Goal: Information Seeking & Learning: Learn about a topic

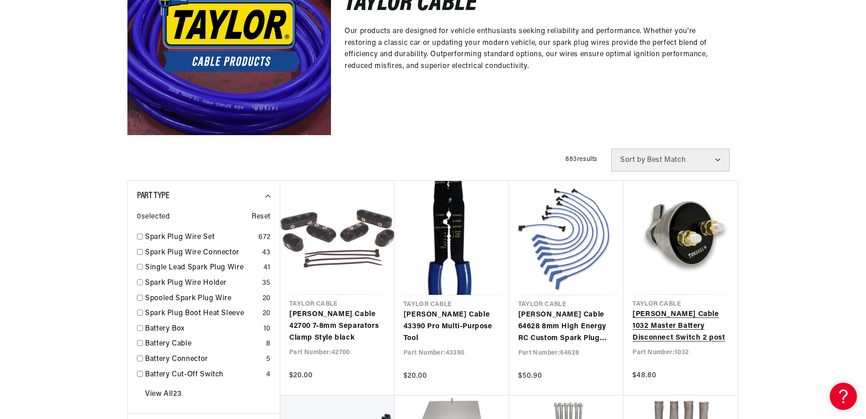
scroll to position [0, 275]
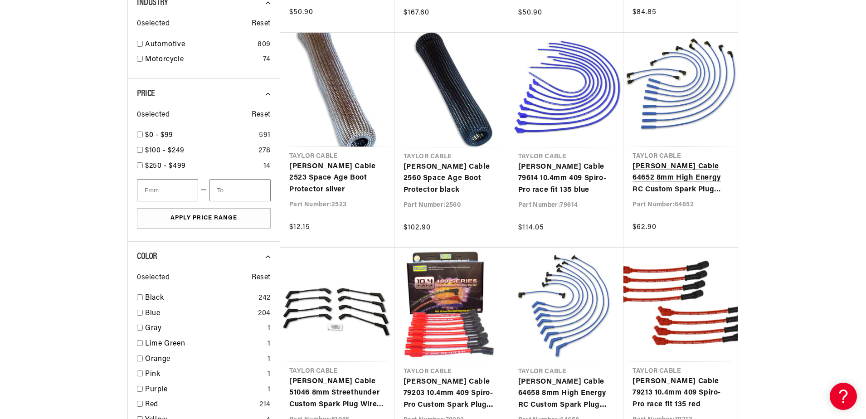
scroll to position [771, 0]
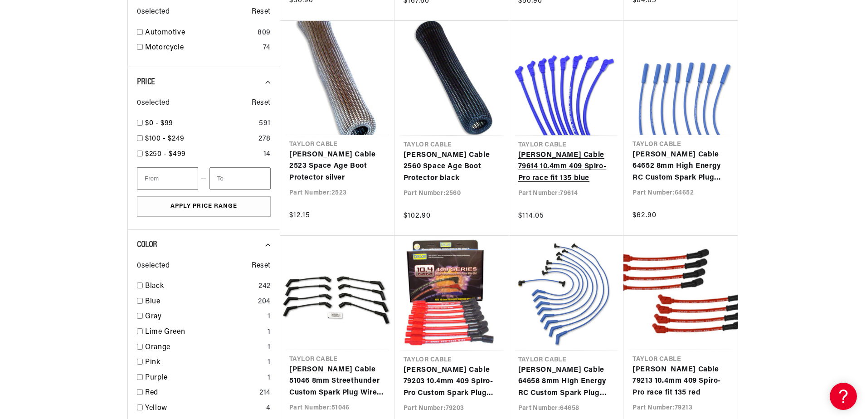
click at [584, 150] on link "[PERSON_NAME] Cable 79614 10.4mm 409 Spiro-Pro race fit 135 blue" at bounding box center [566, 167] width 97 height 35
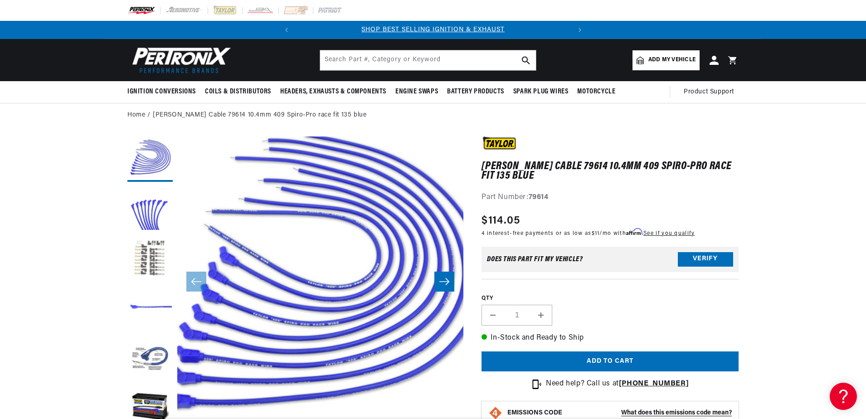
click at [155, 265] on button "Load image 3 in gallery view" at bounding box center [149, 258] width 45 height 45
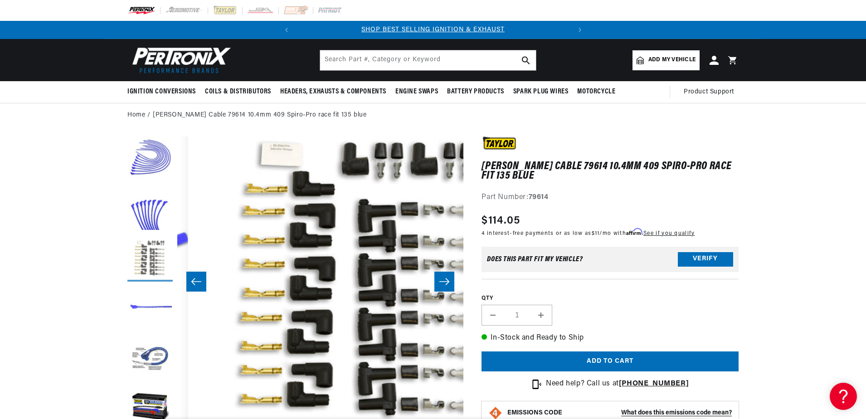
scroll to position [0, 573]
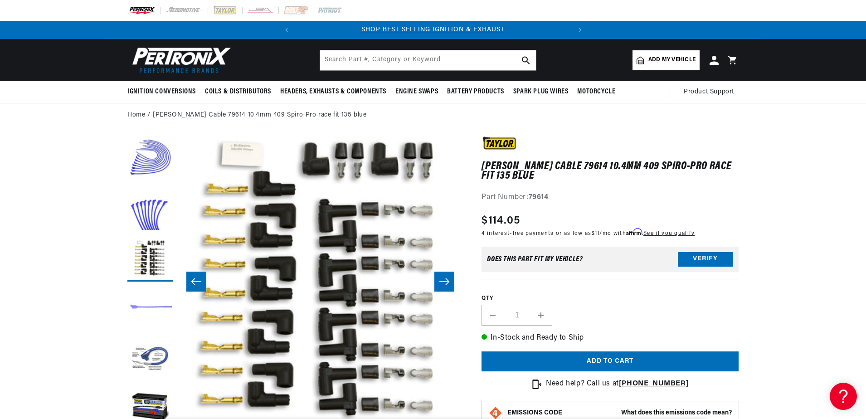
click at [153, 304] on button "Load image 4 in gallery view" at bounding box center [149, 308] width 45 height 45
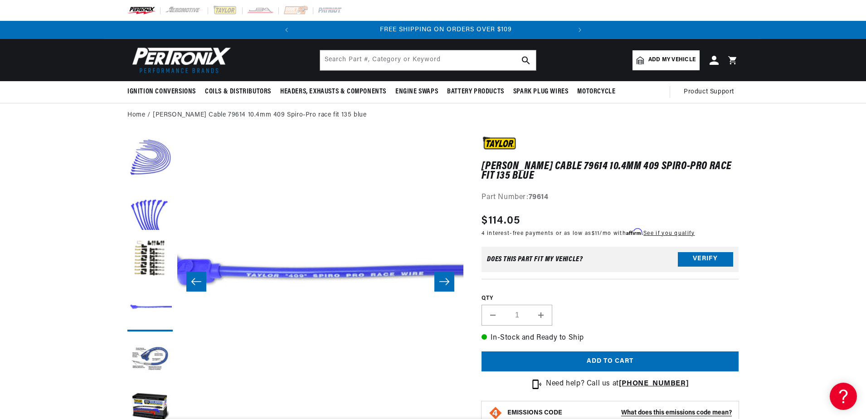
scroll to position [0, 275]
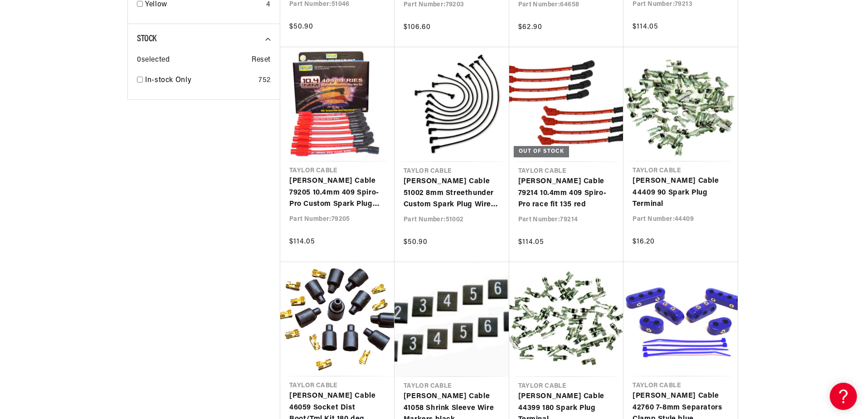
scroll to position [1179, 0]
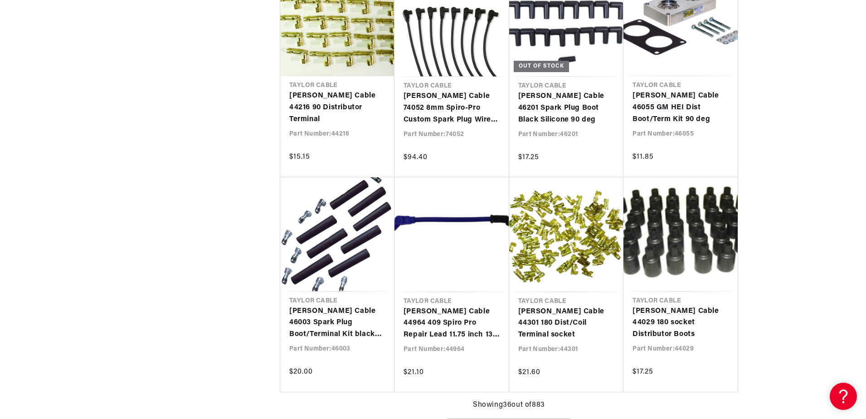
scroll to position [0, 275]
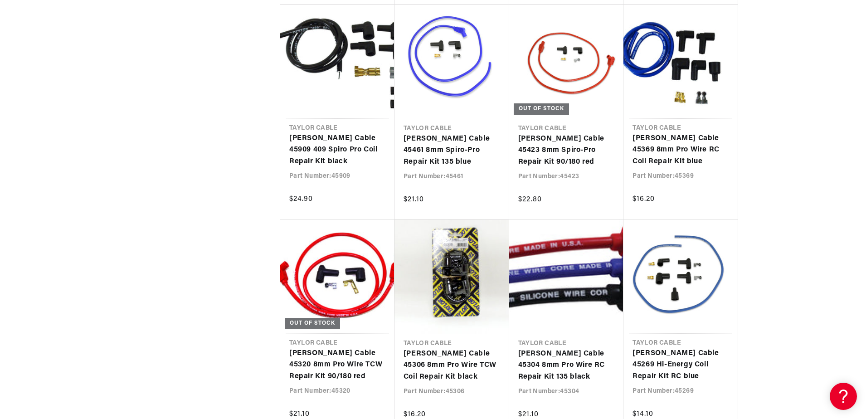
scroll to position [0, 275]
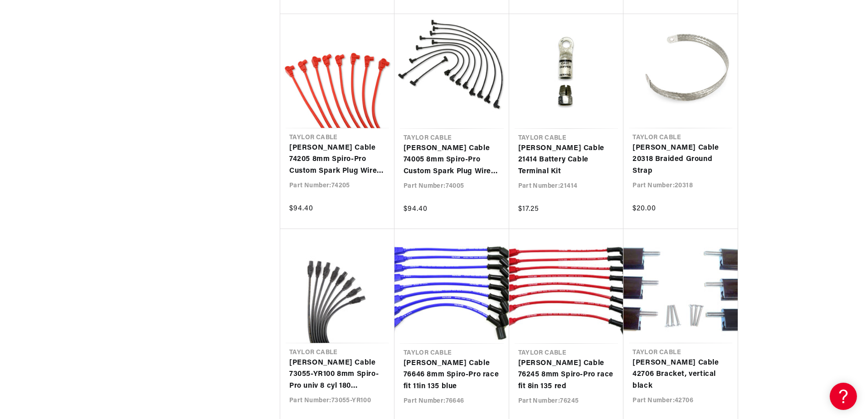
scroll to position [5080, 0]
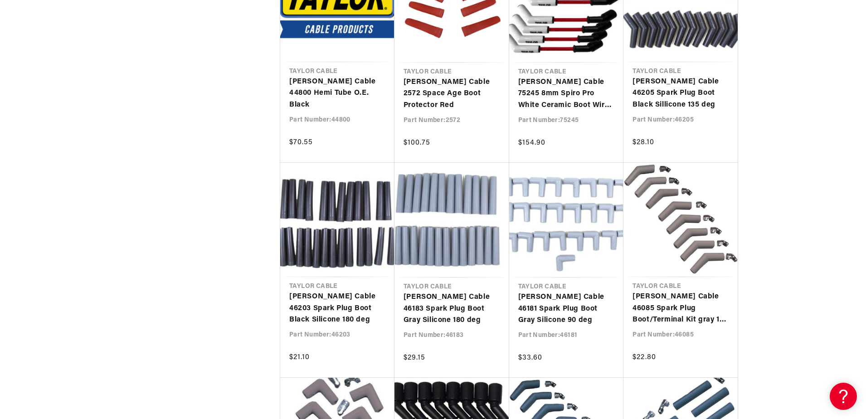
scroll to position [0, 46]
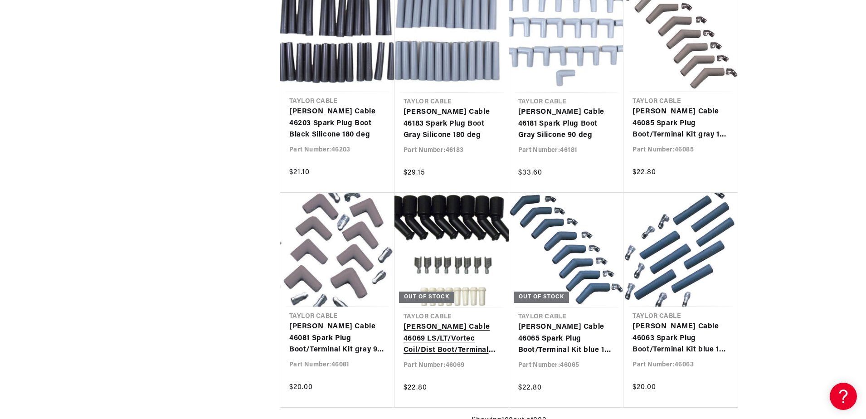
click at [431, 322] on link "Taylor Cable 46069 LS/LT/Vortec Coil/Dist Boot/Terminal Kit 135 deg" at bounding box center [452, 339] width 97 height 35
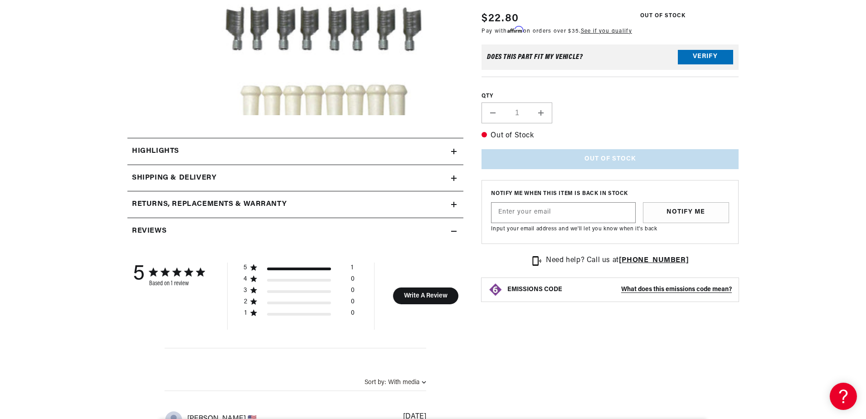
scroll to position [272, 0]
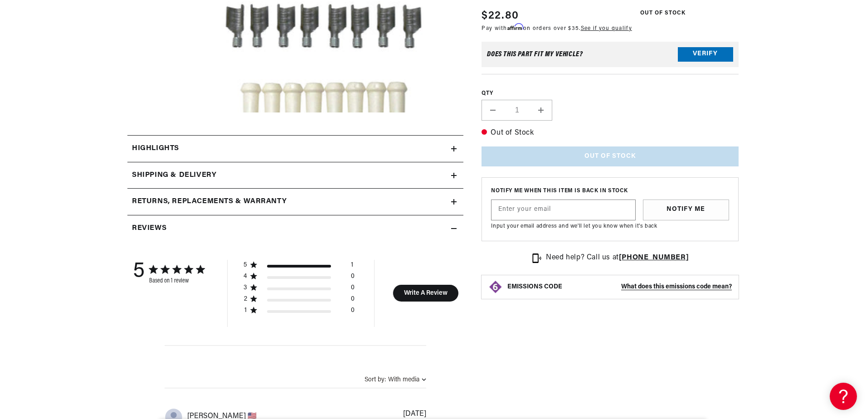
click at [191, 150] on div "Highlights" at bounding box center [289, 149] width 324 height 12
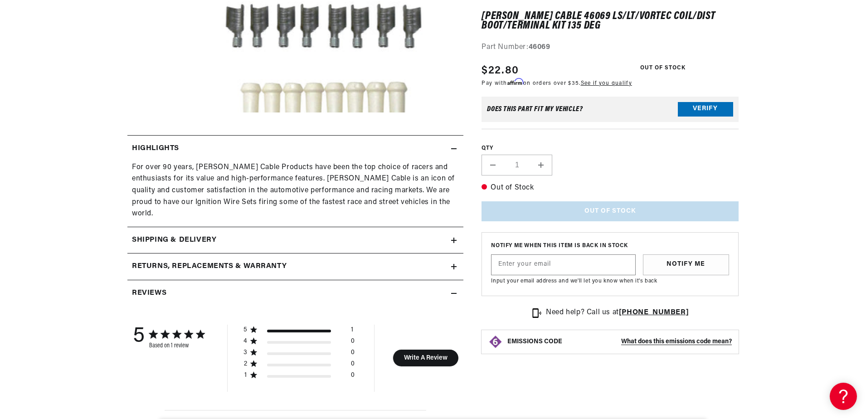
click at [214, 236] on summary "Shipping & Delivery" at bounding box center [295, 240] width 336 height 26
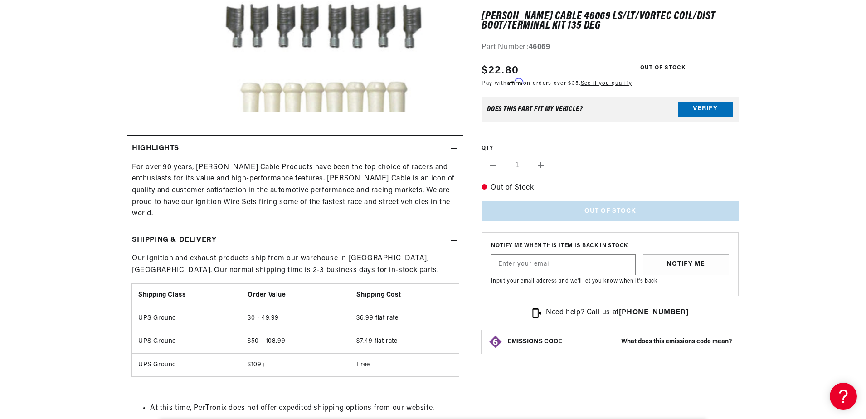
scroll to position [0, 275]
click at [248, 235] on div "Shipping & Delivery" at bounding box center [289, 241] width 324 height 12
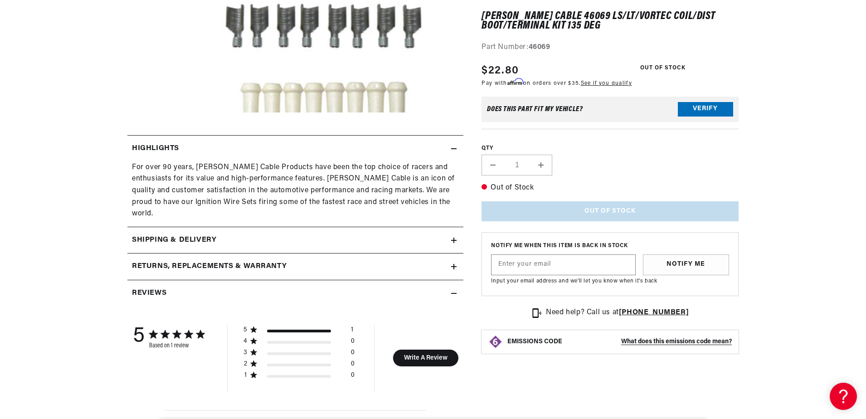
click at [247, 262] on summary "Returns, Replacements & Warranty" at bounding box center [295, 267] width 336 height 26
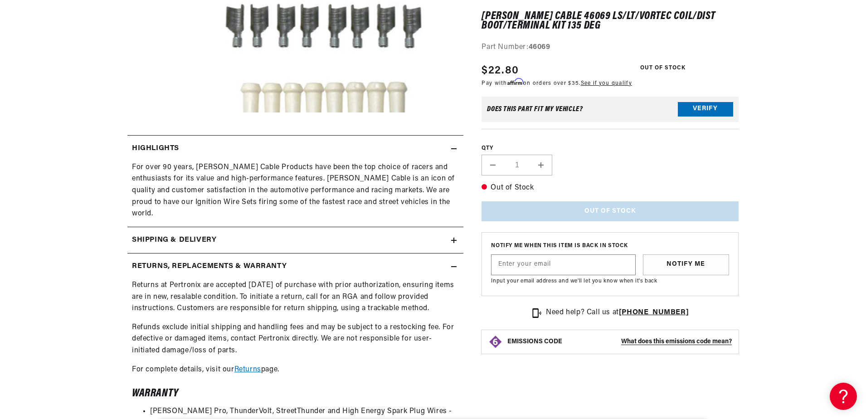
click at [251, 261] on h2 "Returns, Replacements & Warranty" at bounding box center [209, 267] width 155 height 12
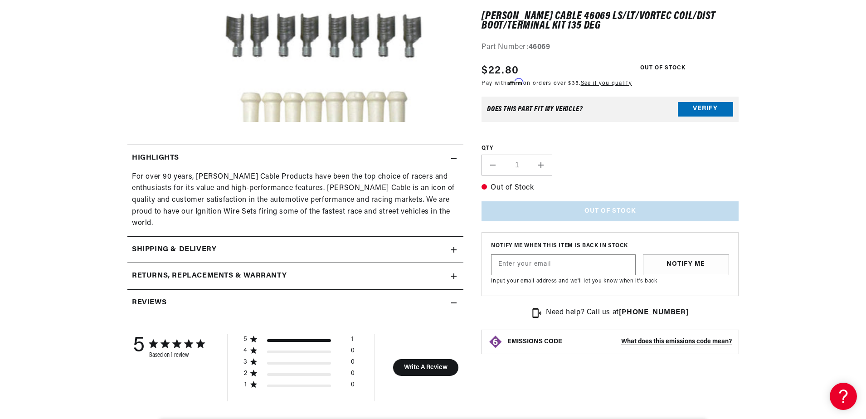
scroll to position [272, 0]
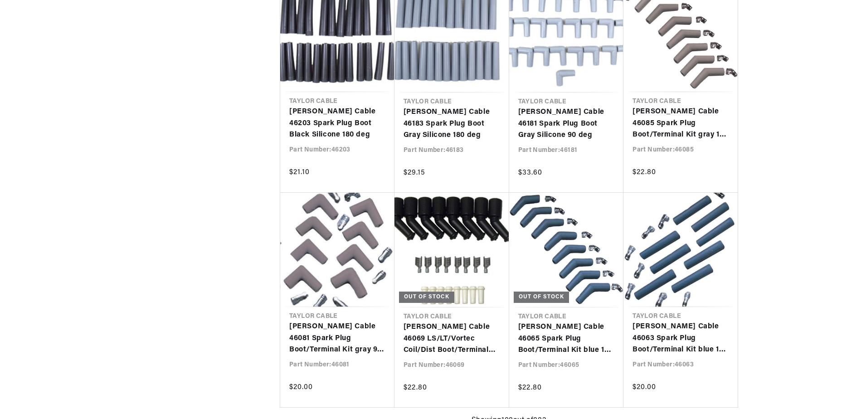
scroll to position [5991, 0]
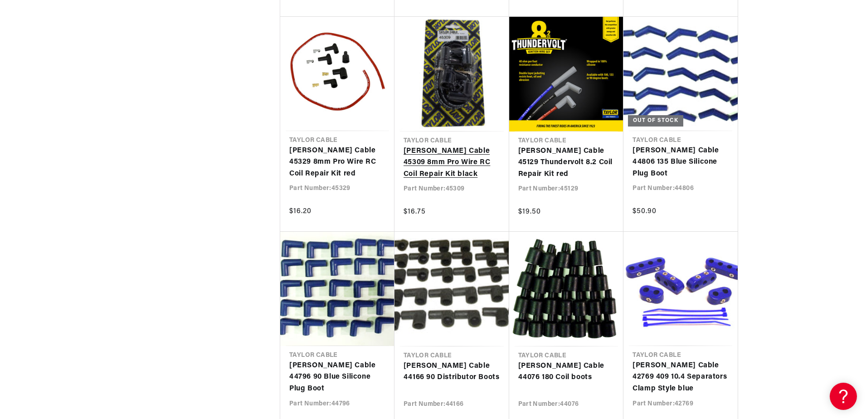
scroll to position [6804, 0]
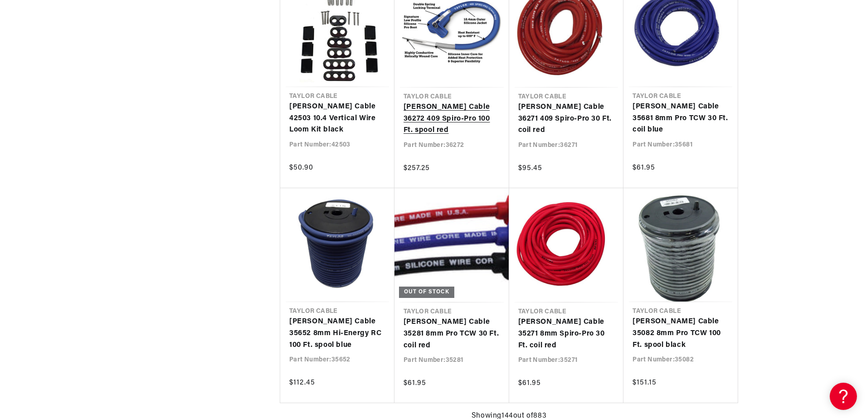
scroll to position [7711, 0]
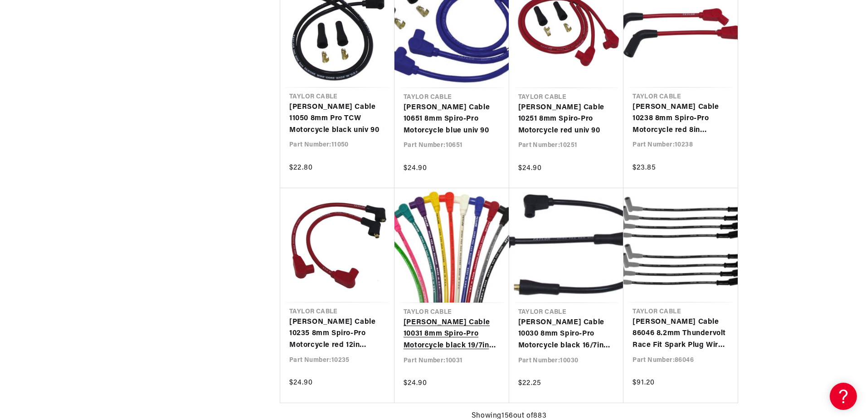
scroll to position [0, 275]
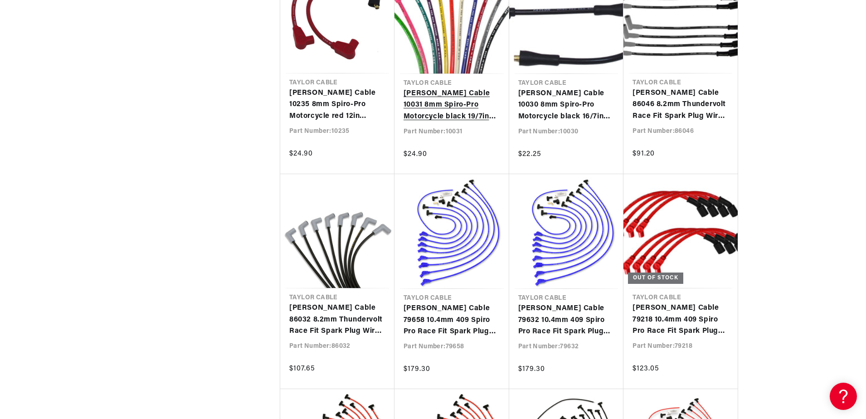
scroll to position [8664, 0]
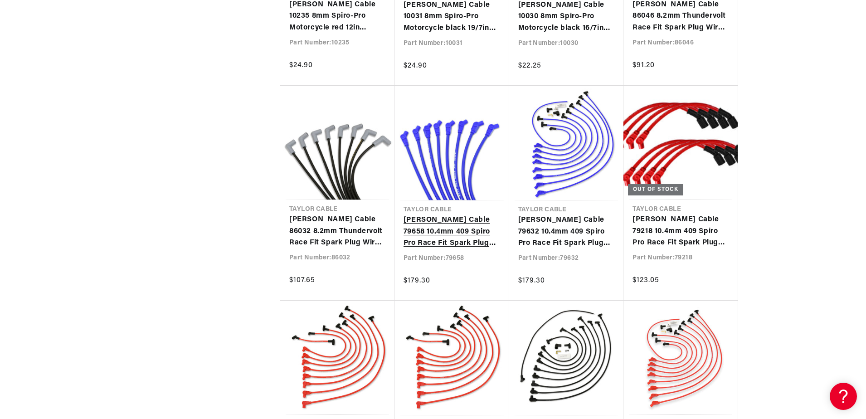
click at [455, 215] on link "Taylor Cable 79658 10.4mm 409 Spiro Pro Race Fit Spark Plug Wires 135° Blue" at bounding box center [452, 232] width 97 height 35
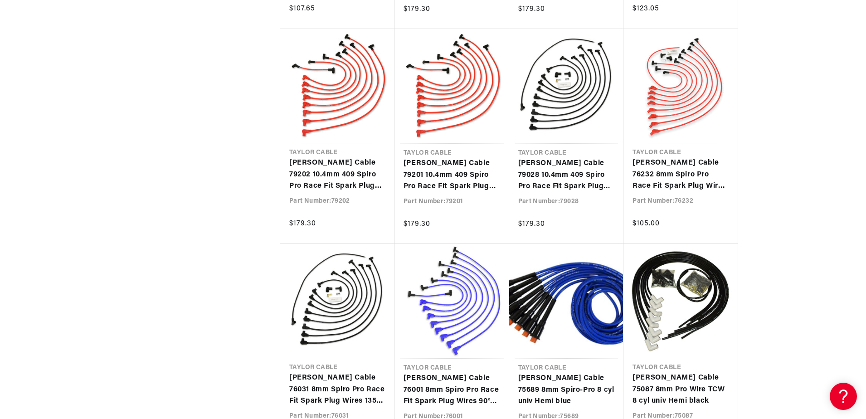
scroll to position [8936, 0]
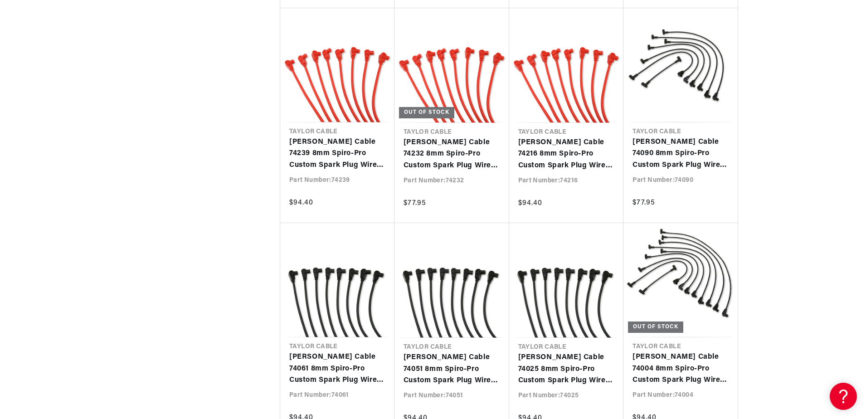
scroll to position [10252, 0]
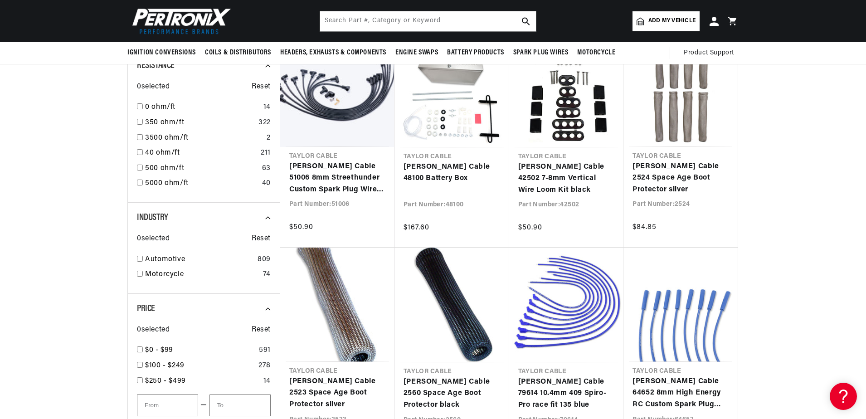
scroll to position [181, 0]
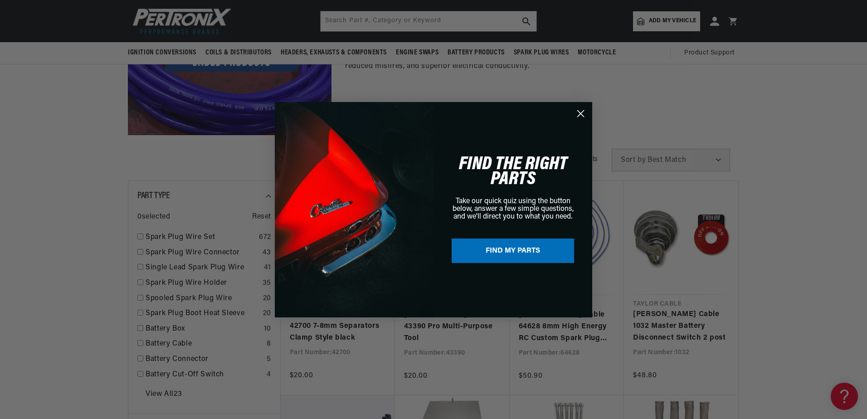
drag, startPoint x: 577, startPoint y: 115, endPoint x: 545, endPoint y: 114, distance: 32.2
click at [577, 114] on circle "Close dialog" at bounding box center [580, 113] width 15 height 15
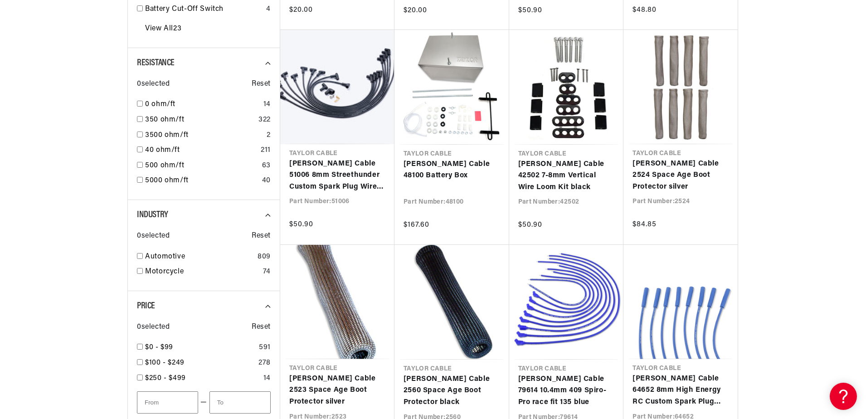
scroll to position [0, 0]
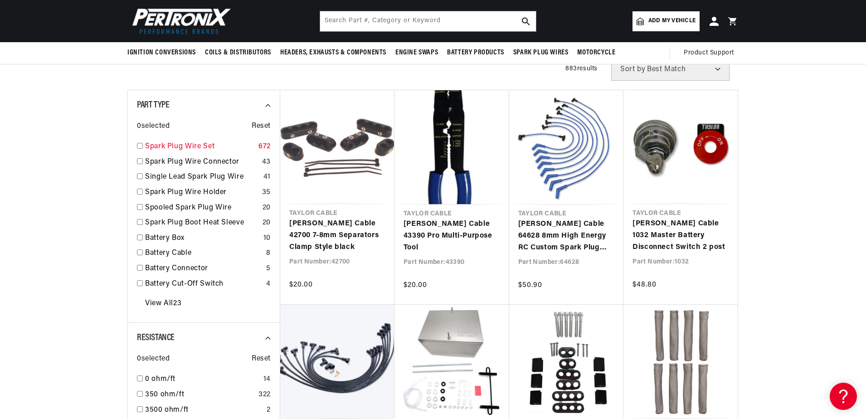
click at [196, 146] on link "Spark Plug Wire Set" at bounding box center [200, 147] width 110 height 12
checkbox input "true"
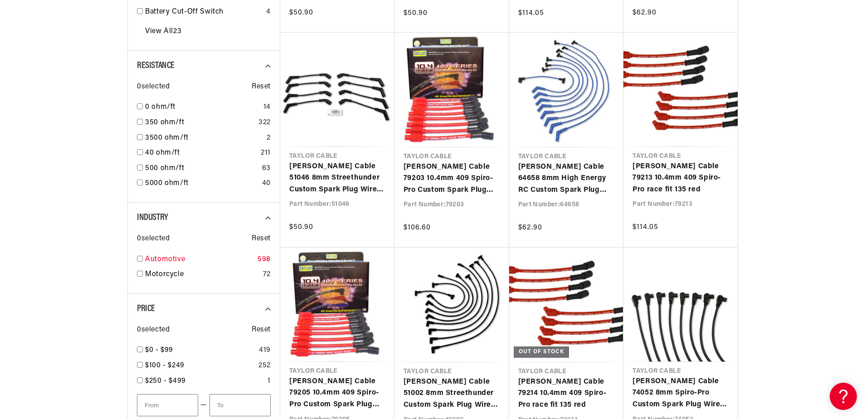
click at [161, 260] on link "Automotive" at bounding box center [199, 260] width 109 height 12
checkbox input "true"
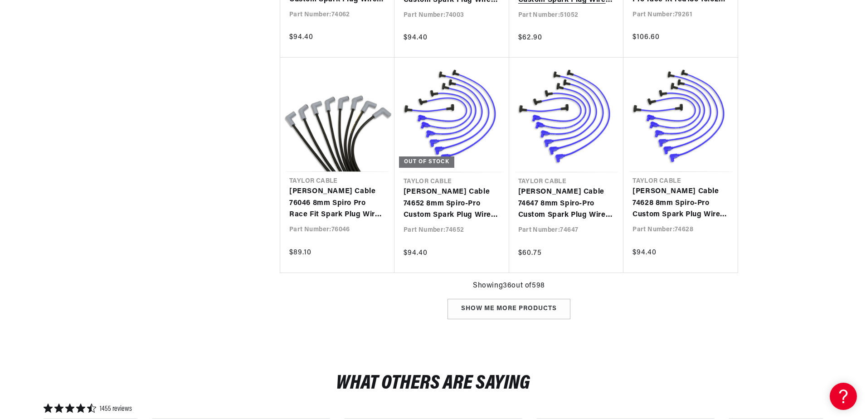
scroll to position [1452, 0]
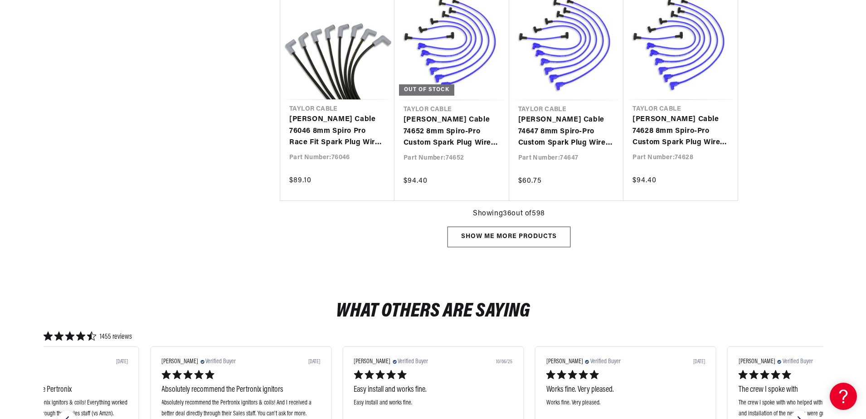
click at [551, 238] on div "Show me more products" at bounding box center [509, 237] width 123 height 20
click at [511, 239] on div "Show me more products" at bounding box center [509, 237] width 123 height 20
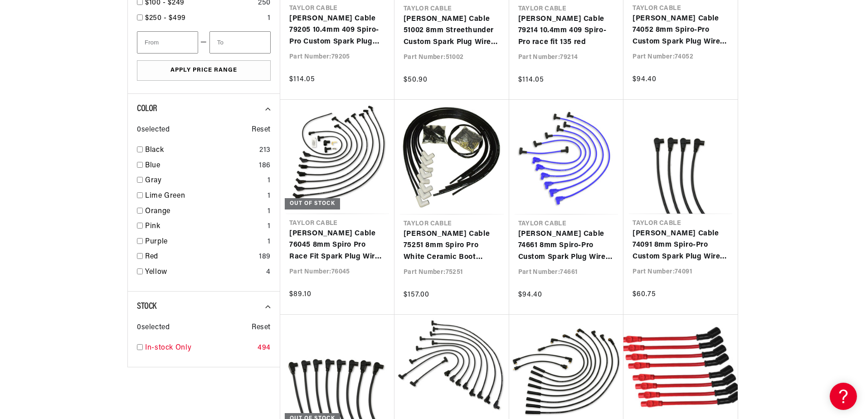
click at [247, 169] on link "Blue" at bounding box center [200, 166] width 110 height 12
checkbox input "true"
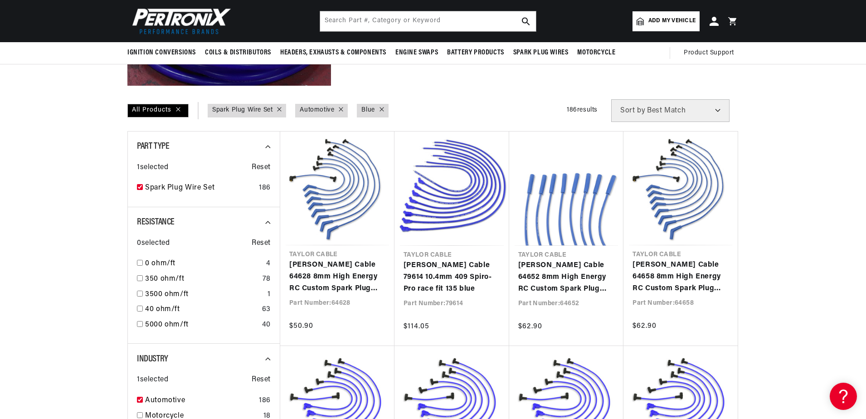
scroll to position [227, 0]
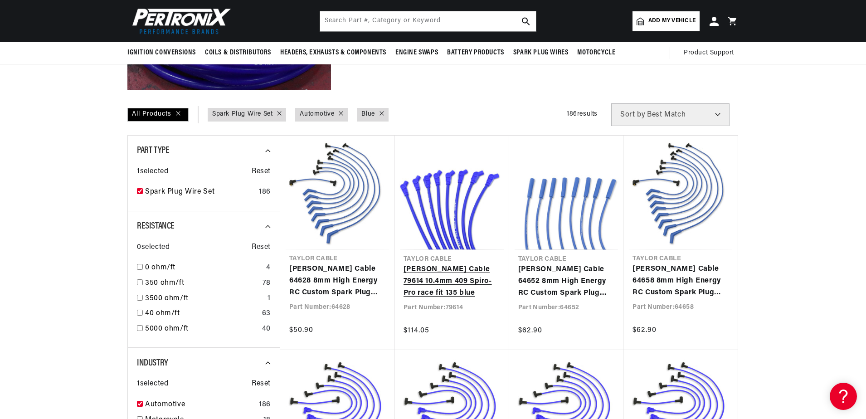
click at [428, 264] on link "Taylor Cable 79614 10.4mm 409 Spiro-Pro race fit 135 blue" at bounding box center [452, 281] width 97 height 35
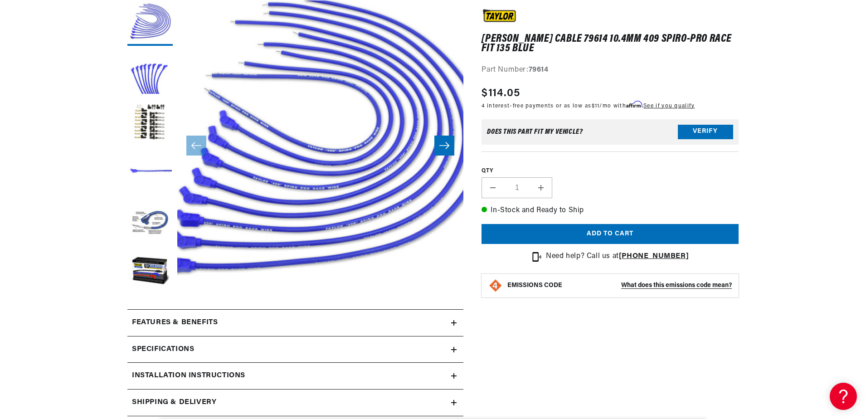
scroll to position [0, 275]
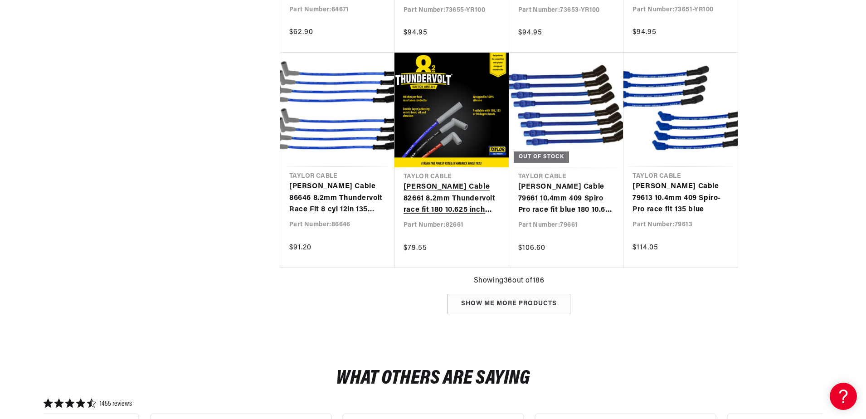
scroll to position [1406, 0]
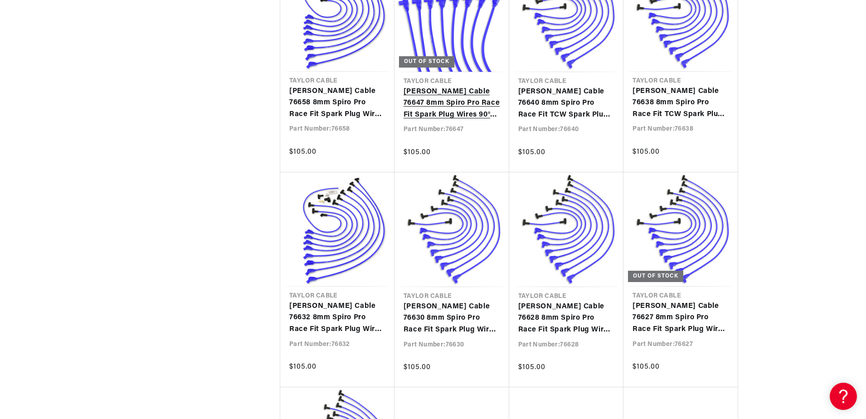
scroll to position [2359, 0]
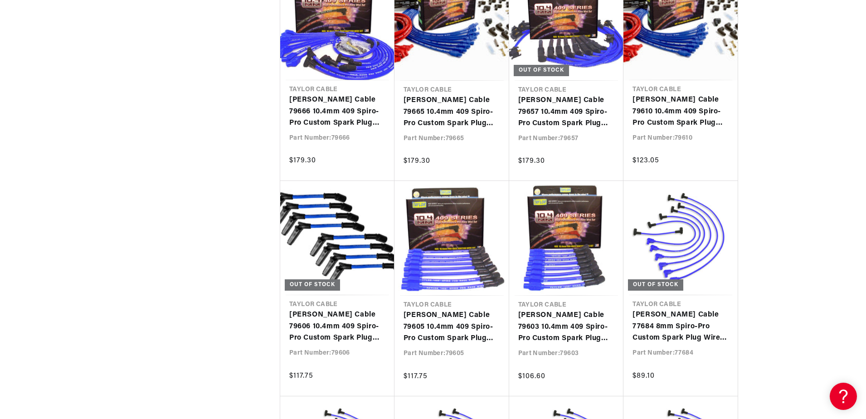
scroll to position [0, 275]
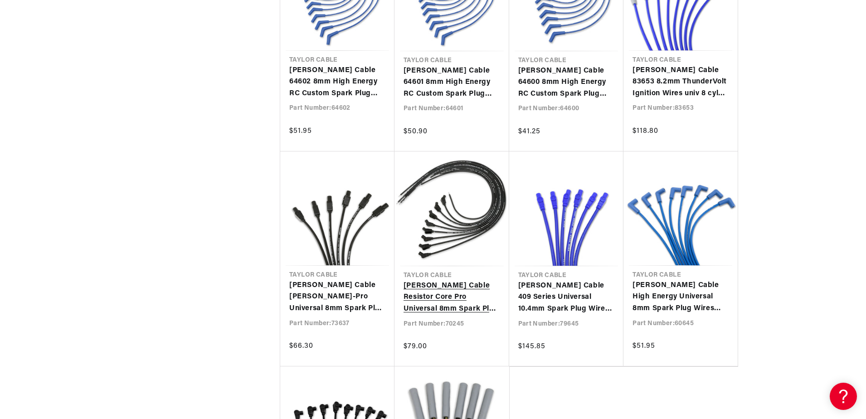
click at [437, 280] on link "[PERSON_NAME] Cable Resistor Core Pro Universal 8mm Spark Plug Wires 3500 Ohm C…" at bounding box center [452, 297] width 97 height 35
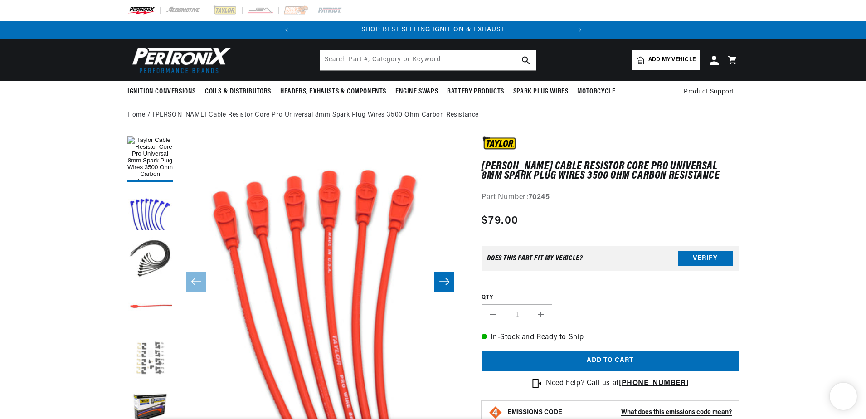
click at [153, 367] on button "Load image 5 in gallery view" at bounding box center [149, 358] width 45 height 45
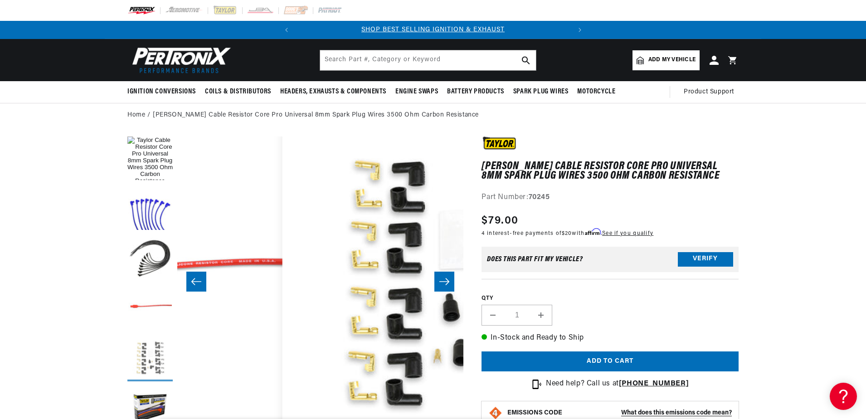
scroll to position [0, 1146]
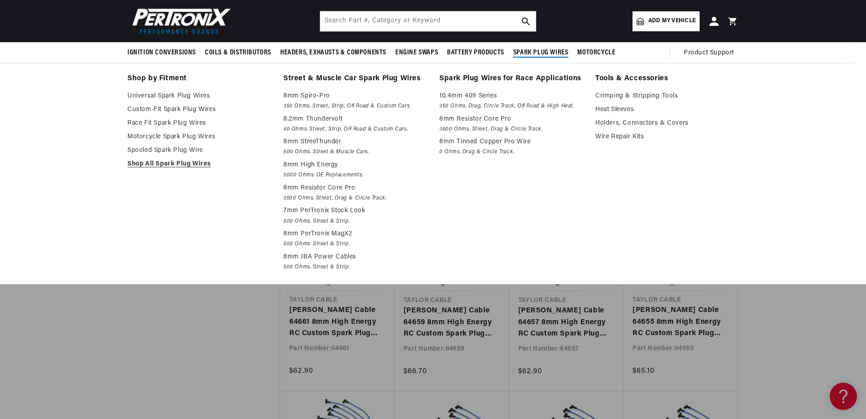
scroll to position [0, 275]
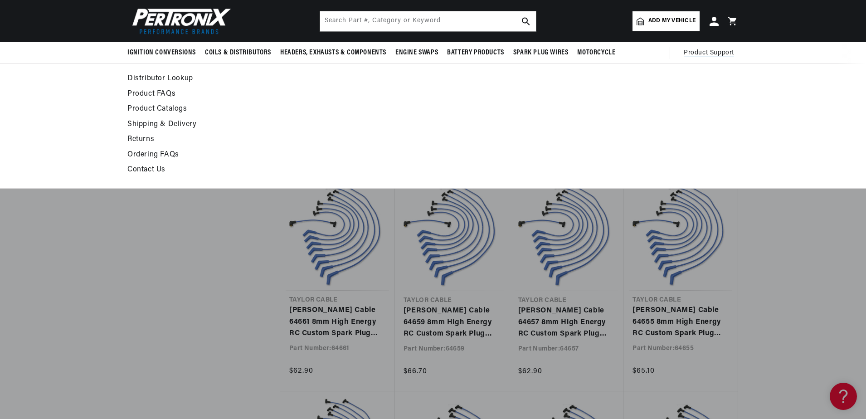
click at [704, 52] on span "Product Support" at bounding box center [709, 53] width 50 height 10
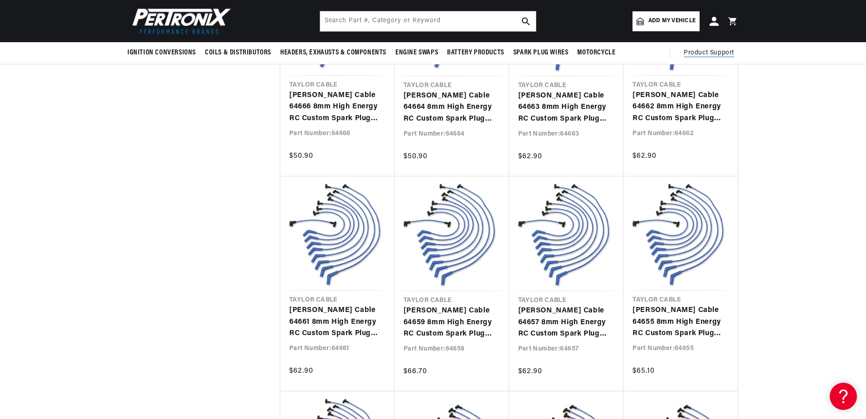
click at [704, 52] on span "Product Support" at bounding box center [709, 53] width 50 height 10
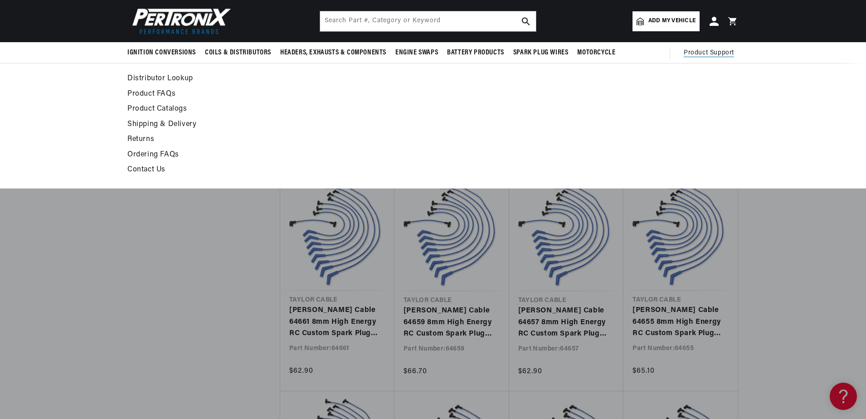
scroll to position [0, 0]
click at [158, 91] on link "Product FAQs" at bounding box center [350, 94] width 446 height 13
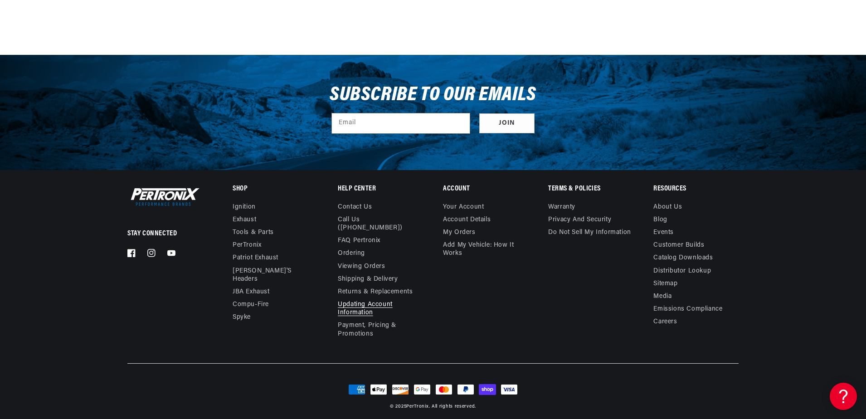
scroll to position [0, 275]
